Goal: Find contact information: Find contact information

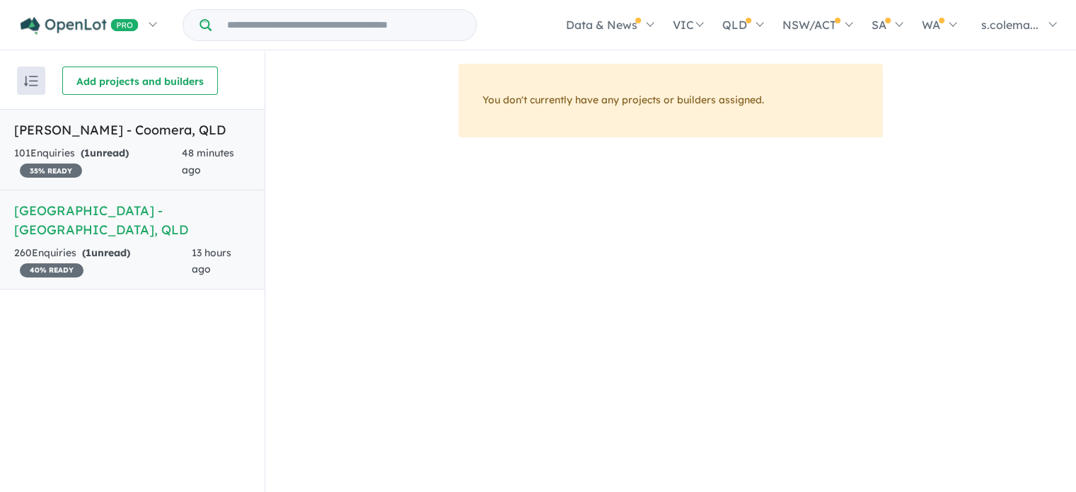
click at [147, 137] on h5 "[PERSON_NAME] - Coomera , [GEOGRAPHIC_DATA]" at bounding box center [132, 129] width 236 height 19
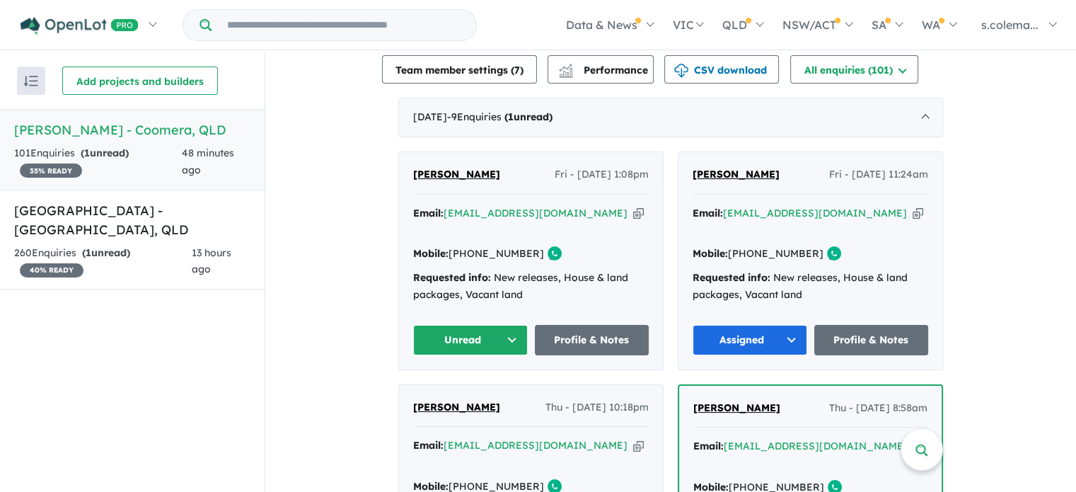
scroll to position [495, 0]
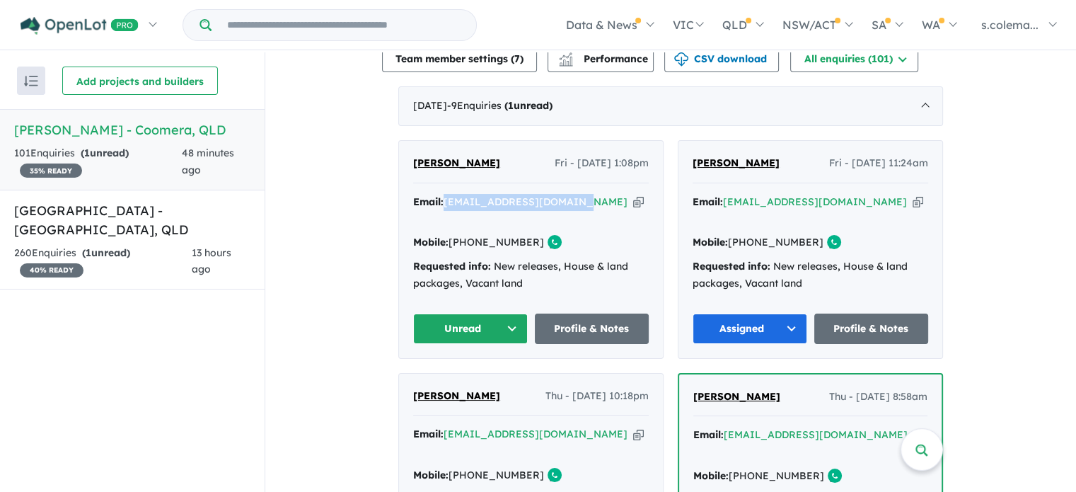
drag, startPoint x: 561, startPoint y: 192, endPoint x: 444, endPoint y: 200, distance: 117.7
click at [444, 198] on div "Email: [PERSON_NAME][EMAIL_ADDRESS][DOMAIN_NAME] Copied!" at bounding box center [531, 211] width 236 height 34
copy a%20Novella%20Waters%20-%20Coomera"] "[EMAIL_ADDRESS][DOMAIN_NAME]"
click at [449, 314] on button "Unread" at bounding box center [470, 329] width 115 height 30
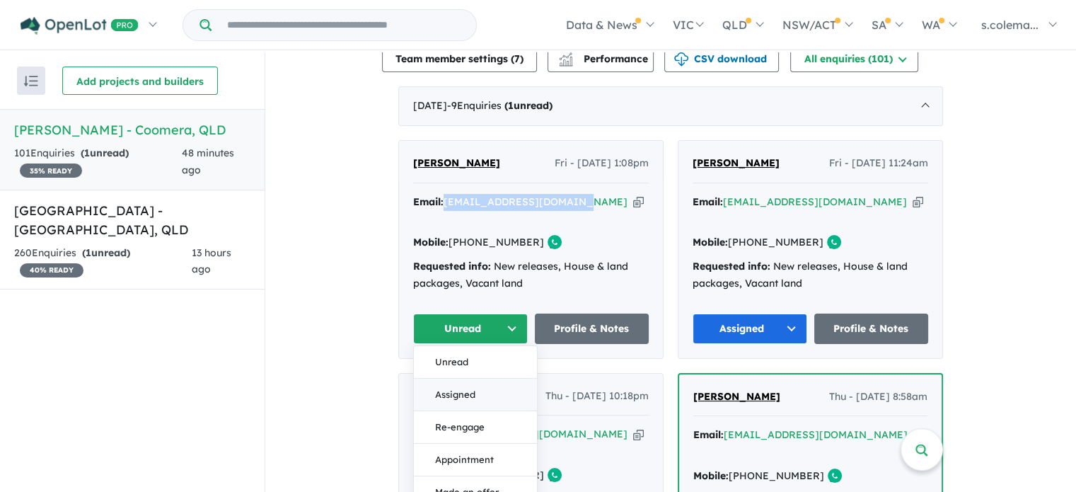
click at [450, 378] on button "Assigned" at bounding box center [475, 394] width 123 height 33
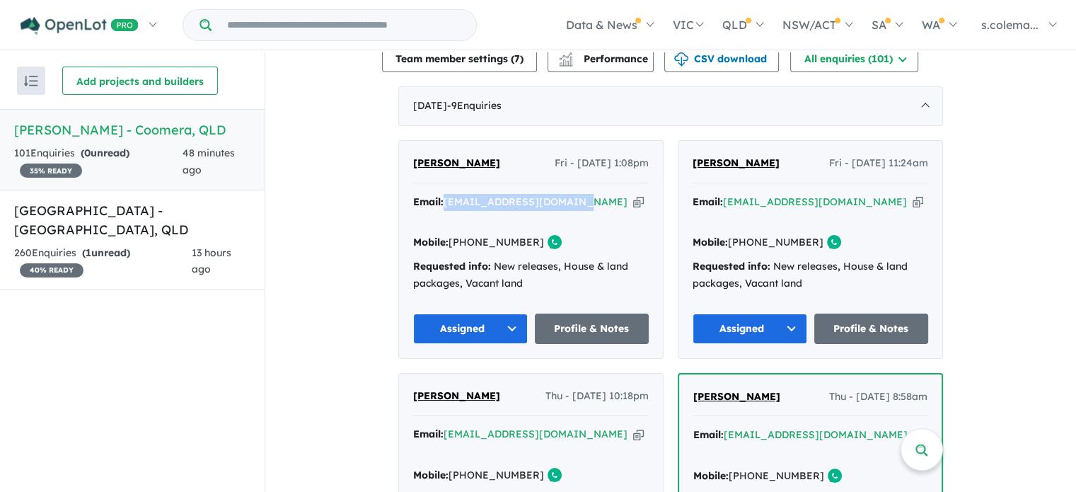
drag, startPoint x: 495, startPoint y: 157, endPoint x: 404, endPoint y: 154, distance: 91.3
click at [404, 154] on div "[PERSON_NAME] Fri - [DATE] 1:08pm Email: [EMAIL_ADDRESS][DOMAIN_NAME] Copied! M…" at bounding box center [531, 249] width 264 height 217
copy span "[PERSON_NAME]"
drag, startPoint x: 525, startPoint y: 215, endPoint x: 470, endPoint y: 215, distance: 55.2
click at [470, 234] on div "Mobile: [PHONE_NUMBER] Copied!" at bounding box center [531, 242] width 236 height 17
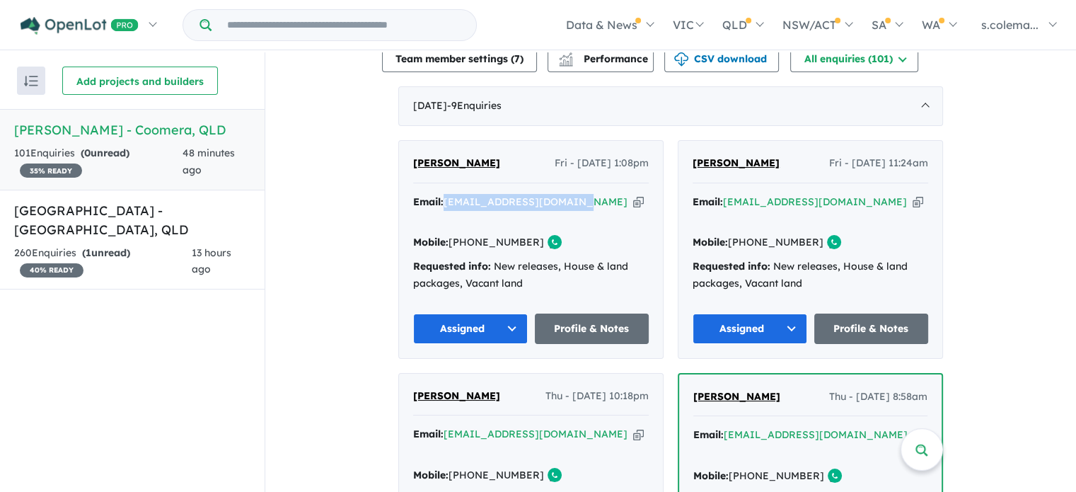
copy link "433 586 905"
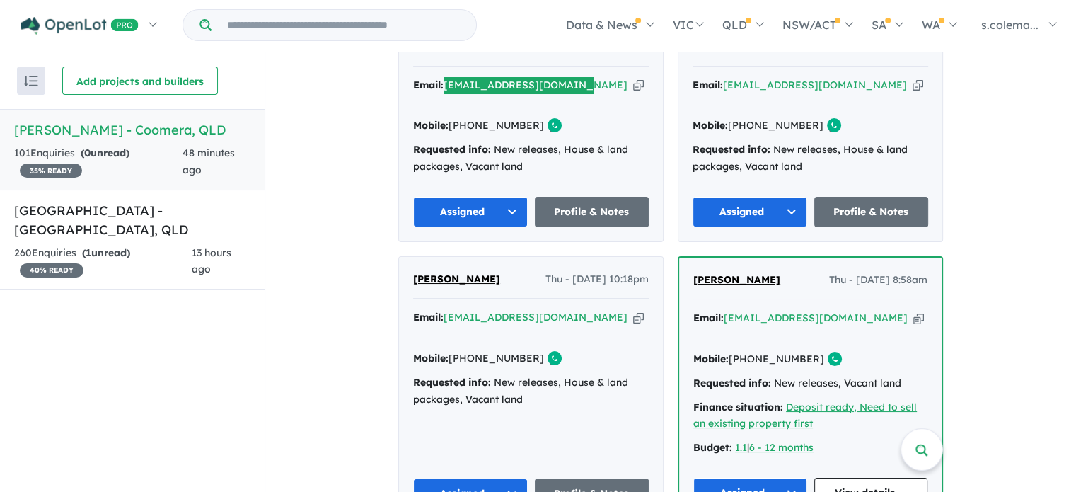
scroll to position [637, 0]
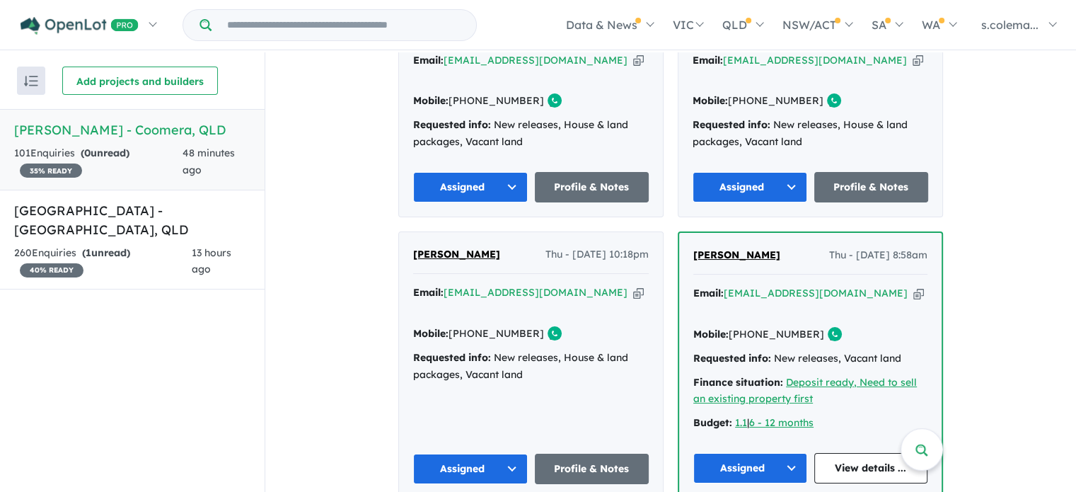
click at [989, 226] on div "View 2 projects in your account [PERSON_NAME] - Coomera 35 % READY Land sizes f…" at bounding box center [670, 391] width 811 height 1952
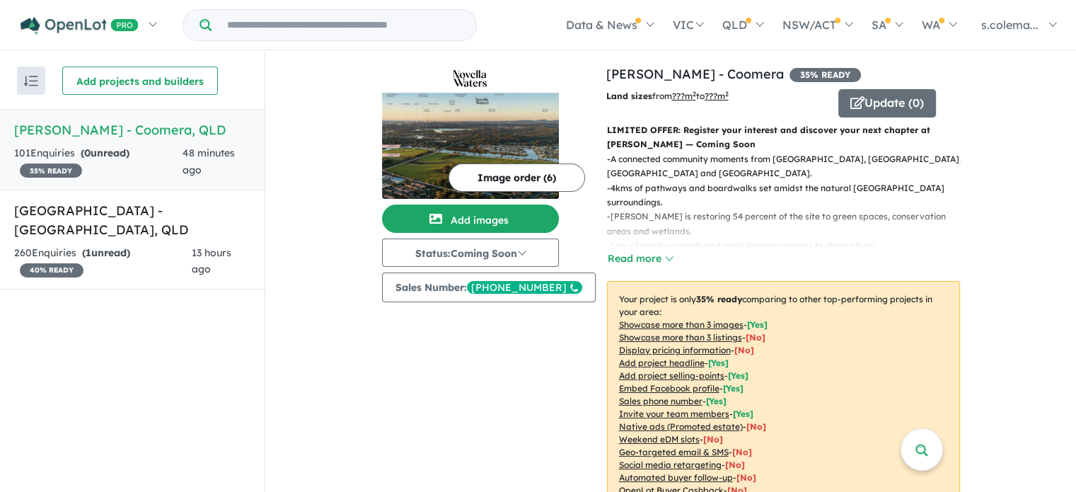
scroll to position [0, 0]
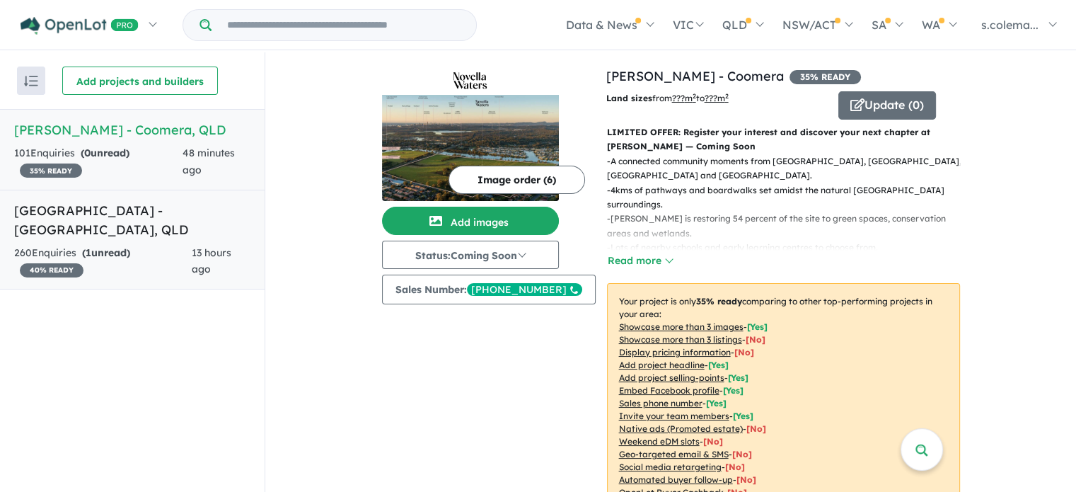
click at [88, 203] on h5 "[GEOGRAPHIC_DATA] - [GEOGRAPHIC_DATA] , [GEOGRAPHIC_DATA]" at bounding box center [132, 220] width 236 height 38
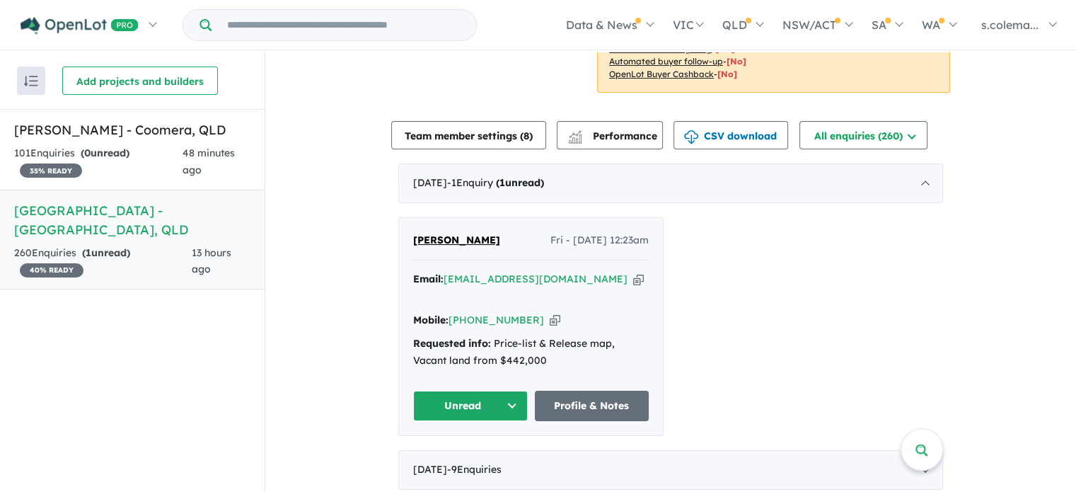
scroll to position [425, 0]
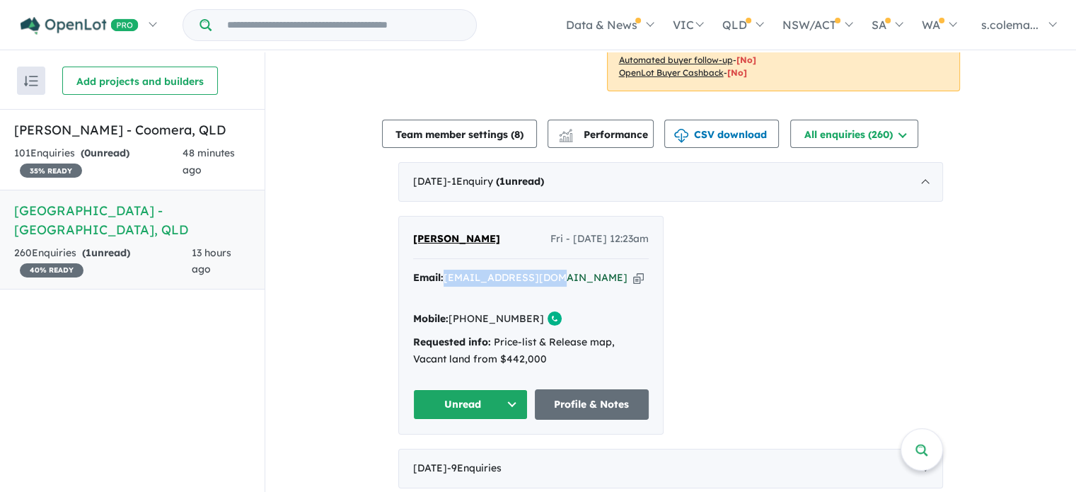
drag, startPoint x: 560, startPoint y: 256, endPoint x: 444, endPoint y: 253, distance: 116.1
click at [444, 270] on div "Email: [EMAIL_ADDRESS][DOMAIN_NAME] Copied!" at bounding box center [531, 287] width 236 height 34
copy a%20Bellevue%20Estate%20-%20Ripley"] "[EMAIL_ADDRESS][DOMAIN_NAME]"
drag, startPoint x: 490, startPoint y: 222, endPoint x: 413, endPoint y: 226, distance: 77.3
click at [413, 231] on div "[PERSON_NAME] Fri - [DATE] 12:23am" at bounding box center [531, 245] width 236 height 28
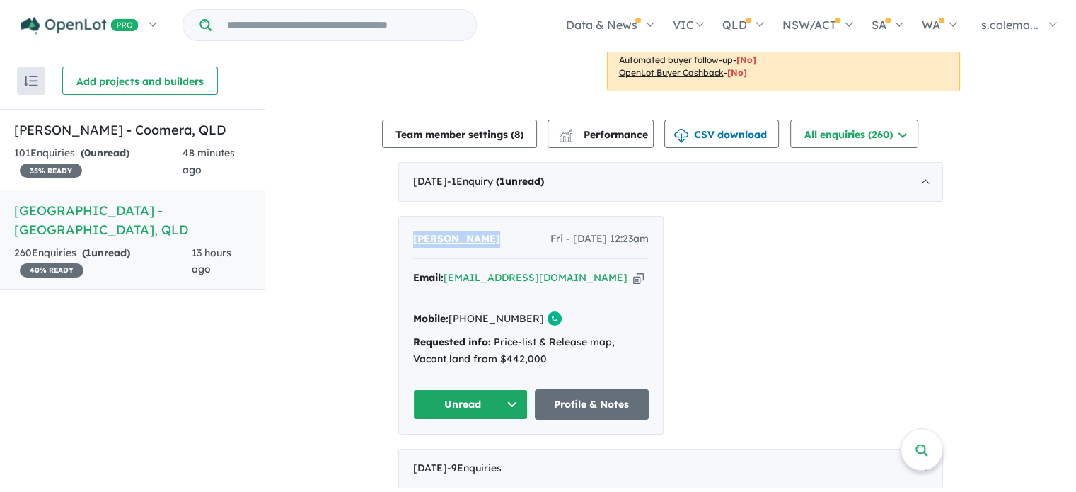
copy span "[PERSON_NAME]"
click at [502, 389] on button "Unread" at bounding box center [470, 404] width 115 height 30
click at [485, 454] on button "Assigned" at bounding box center [475, 470] width 123 height 33
drag, startPoint x: 507, startPoint y: 277, endPoint x: 470, endPoint y: 280, distance: 36.9
click at [470, 311] on div "Mobile: [PHONE_NUMBER] Copied!" at bounding box center [531, 319] width 236 height 17
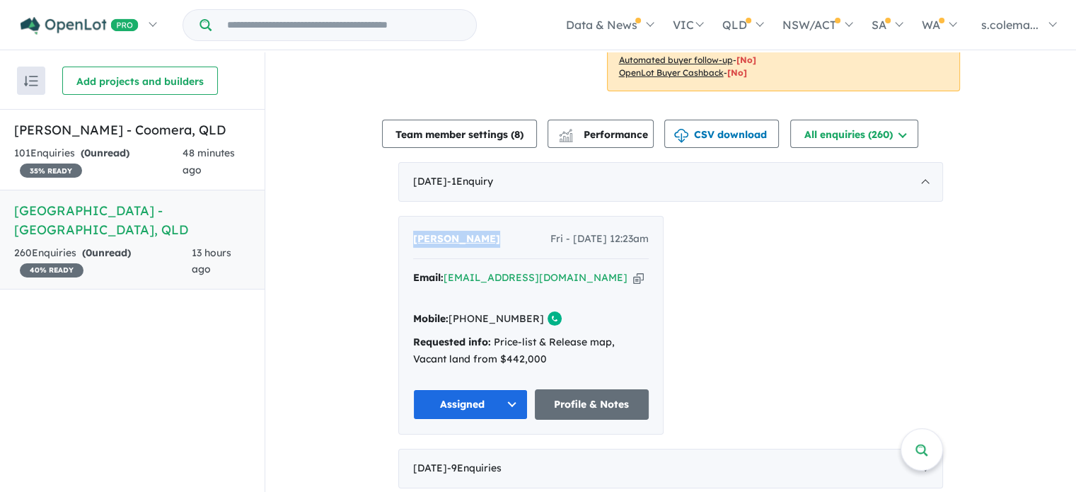
copy link "406 847 245"
drag, startPoint x: 558, startPoint y: 254, endPoint x: 444, endPoint y: 260, distance: 114.1
click at [444, 270] on div "Email: [EMAIL_ADDRESS][DOMAIN_NAME] Copied!" at bounding box center [531, 287] width 236 height 34
copy a%20Bellevue%20Estate%20-%20Ripley"] "[EMAIL_ADDRESS][DOMAIN_NAME]"
